Goal: Browse casually: Explore the website without a specific task or goal

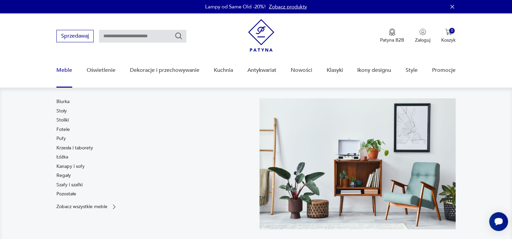
click at [63, 73] on link "Meble" at bounding box center [64, 70] width 16 height 26
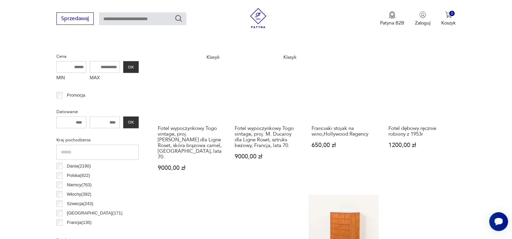
scroll to position [269, 0]
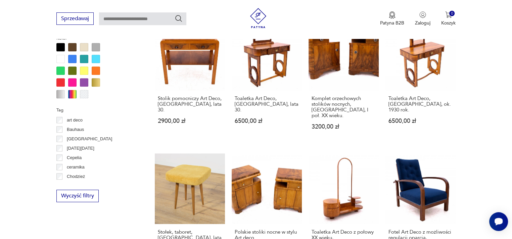
scroll to position [648, 0]
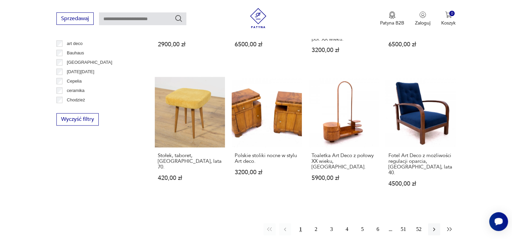
click at [447, 226] on icon "button" at bounding box center [449, 229] width 7 height 7
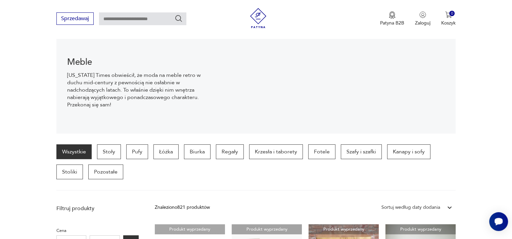
scroll to position [77, 0]
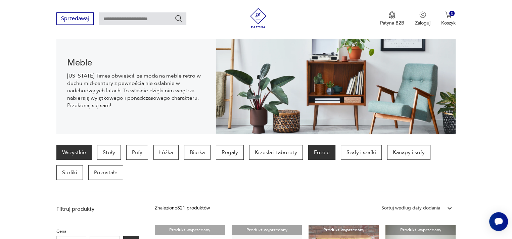
click at [325, 153] on p "Fotele" at bounding box center [321, 152] width 27 height 15
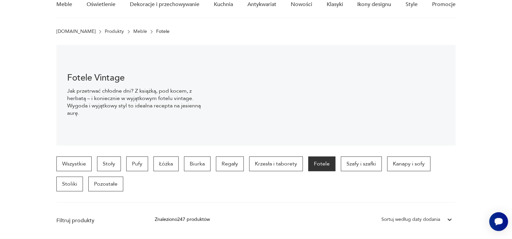
scroll to position [34, 0]
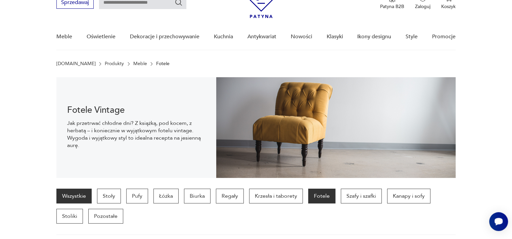
click at [76, 196] on link "Wszystkie" at bounding box center [73, 196] width 35 height 15
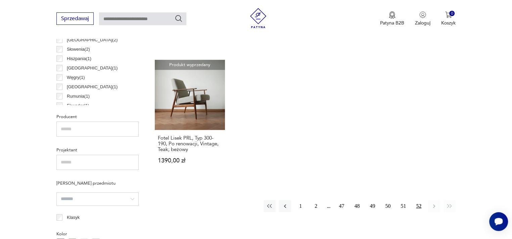
scroll to position [436, 0]
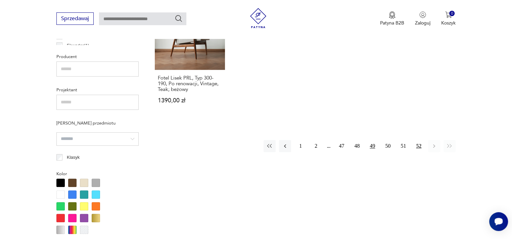
click at [370, 140] on button "49" at bounding box center [372, 146] width 12 height 12
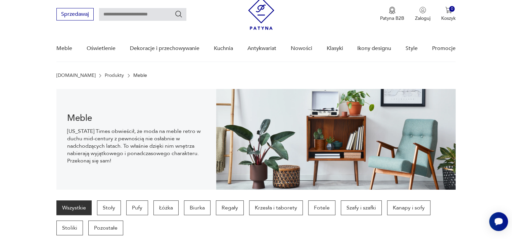
scroll to position [34, 0]
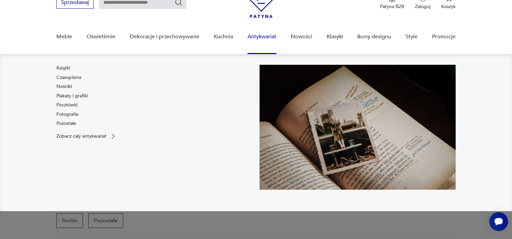
click at [259, 36] on link "Antykwariat" at bounding box center [261, 37] width 29 height 26
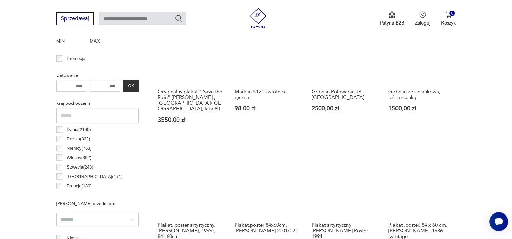
scroll to position [403, 0]
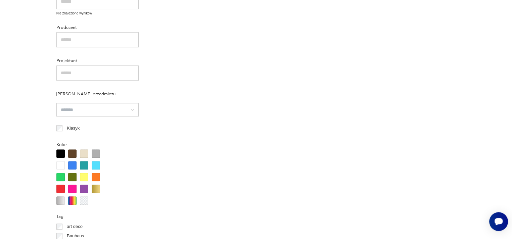
scroll to position [34, 0]
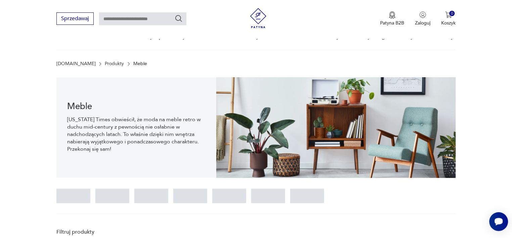
scroll to position [436, 0]
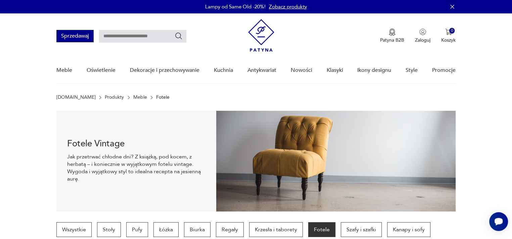
click at [70, 38] on button "Sprzedawaj" at bounding box center [74, 36] width 37 height 12
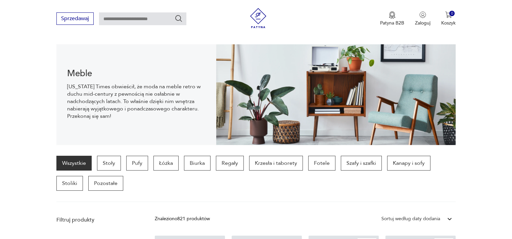
scroll to position [113, 0]
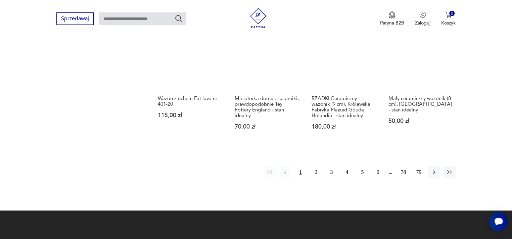
scroll to position [529, 0]
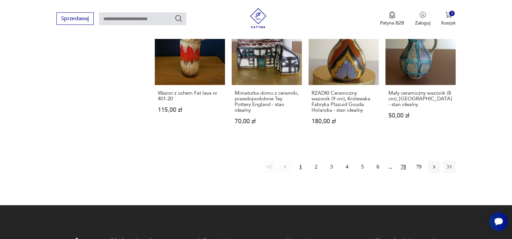
click at [401, 161] on button "78" at bounding box center [403, 167] width 12 height 12
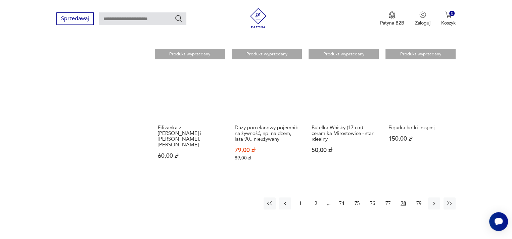
scroll to position [495, 0]
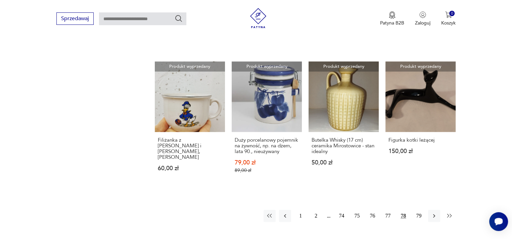
click at [450, 214] on icon "button" at bounding box center [449, 216] width 5 height 4
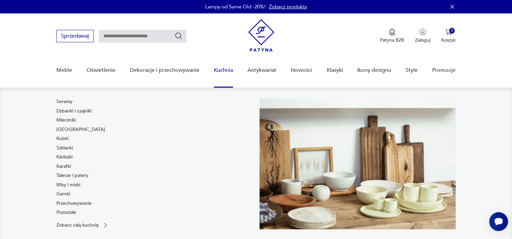
click at [223, 68] on link "Kuchnia" at bounding box center [223, 70] width 19 height 26
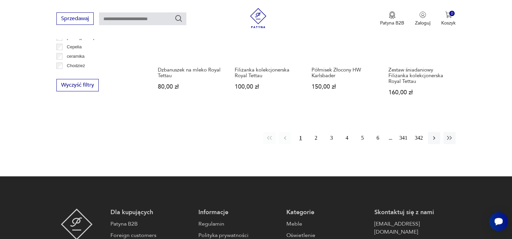
scroll to position [685, 0]
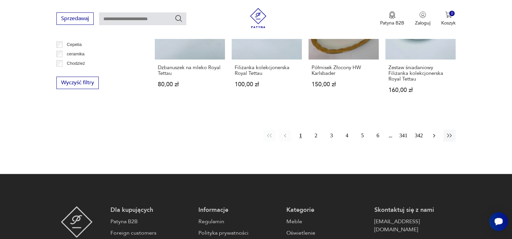
click at [433, 132] on icon "button" at bounding box center [434, 135] width 7 height 7
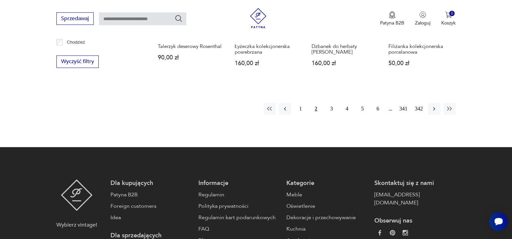
scroll to position [607, 0]
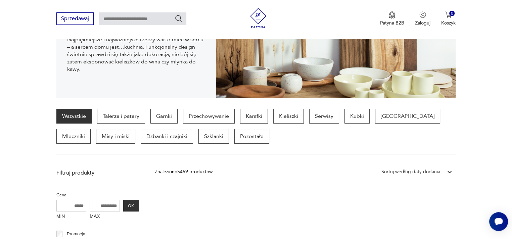
scroll to position [607, 0]
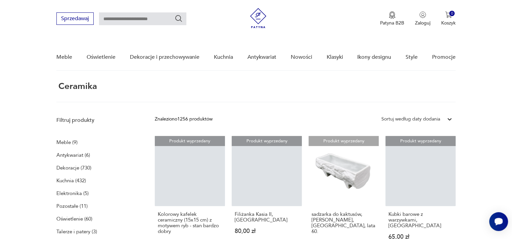
scroll to position [529, 0]
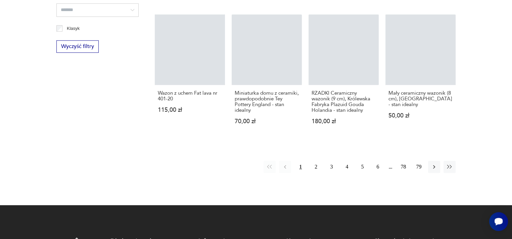
scroll to position [25, 0]
